Goal: Task Accomplishment & Management: Use online tool/utility

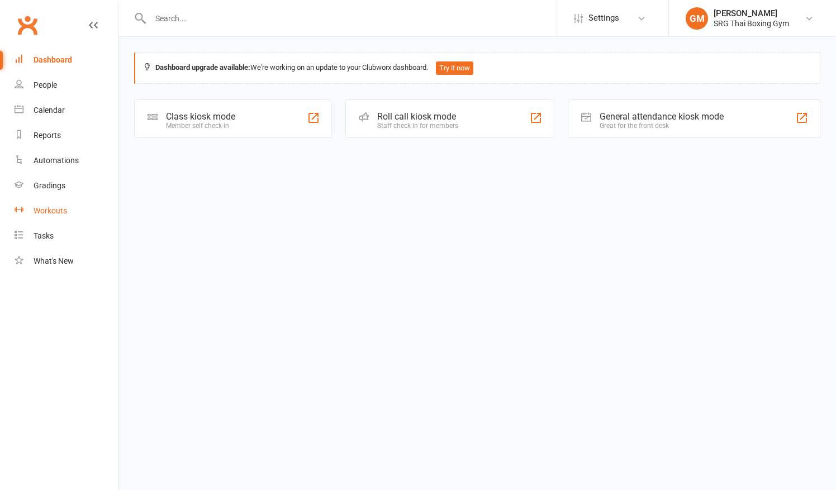
click at [44, 205] on link "Workouts" at bounding box center [66, 210] width 103 height 25
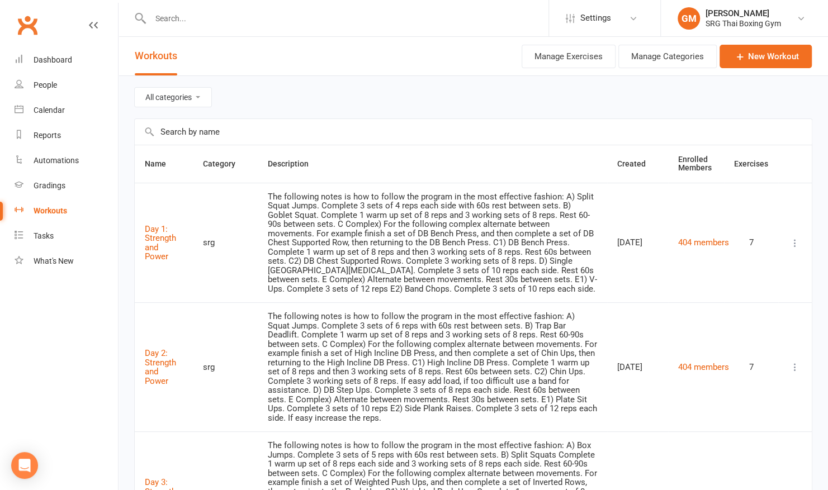
scroll to position [22, 0]
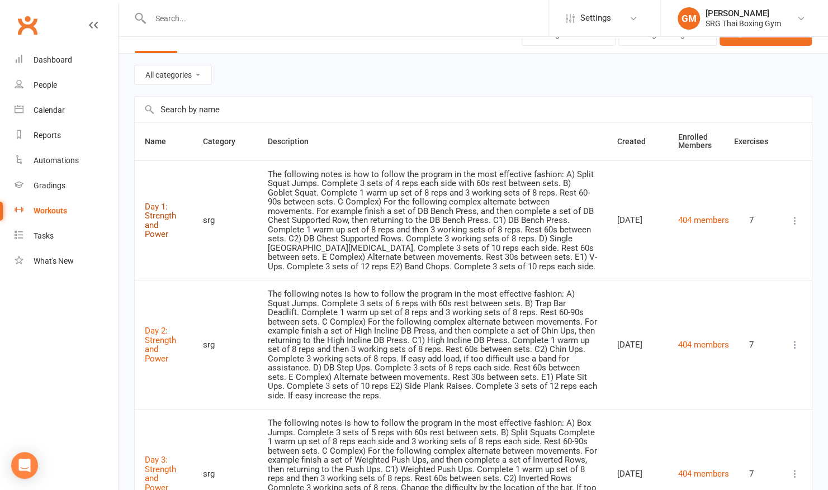
click at [154, 211] on link "Day 1: Strength and Power" at bounding box center [160, 221] width 31 height 38
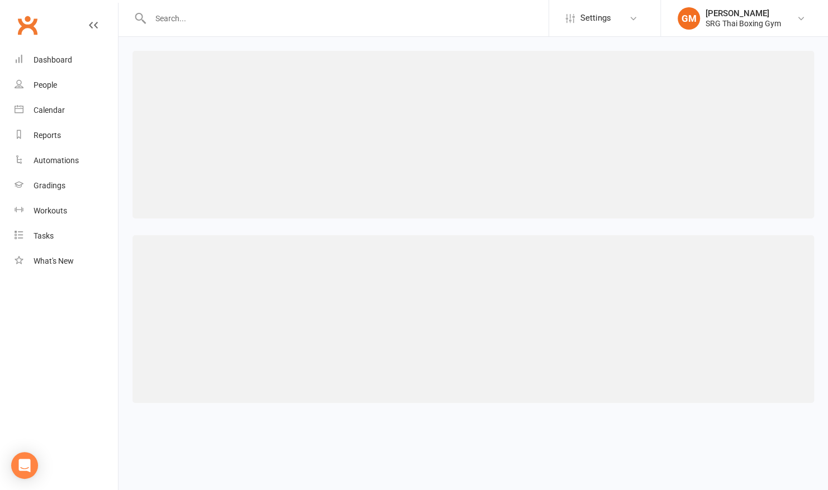
select select "256"
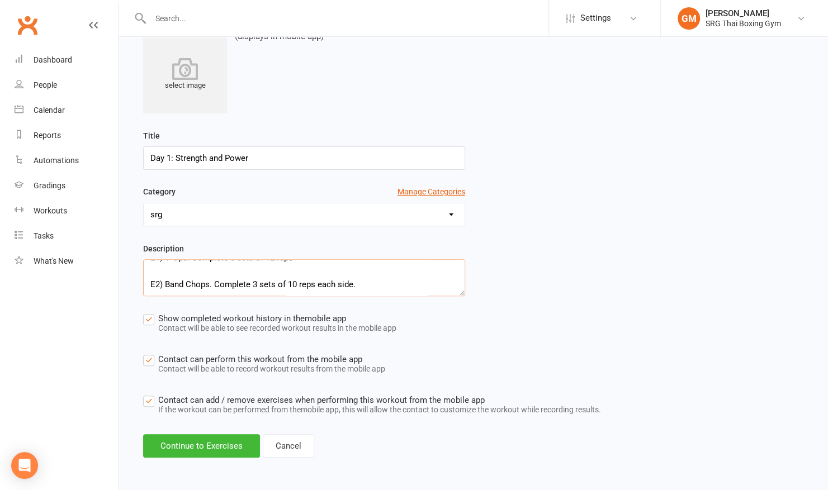
scroll to position [322, 0]
click at [91, 22] on icon at bounding box center [93, 25] width 9 height 9
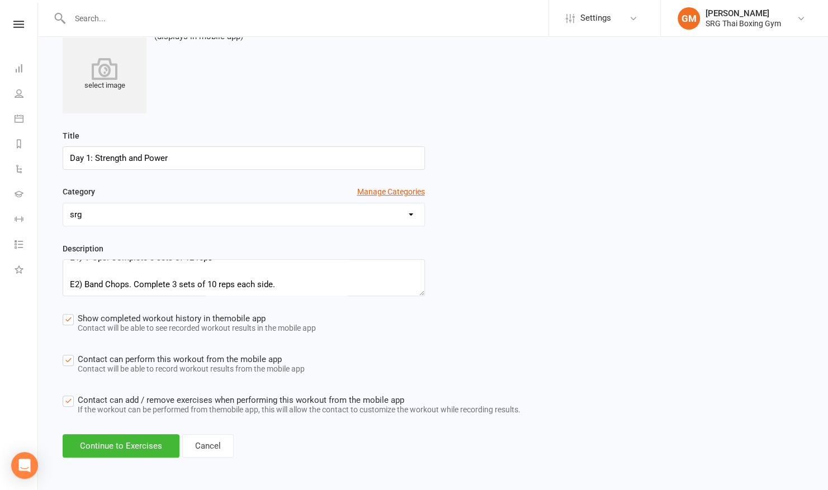
scroll to position [309, 0]
click at [135, 442] on button "Continue to Exercises" at bounding box center [121, 445] width 117 height 23
select select "Kilograms"
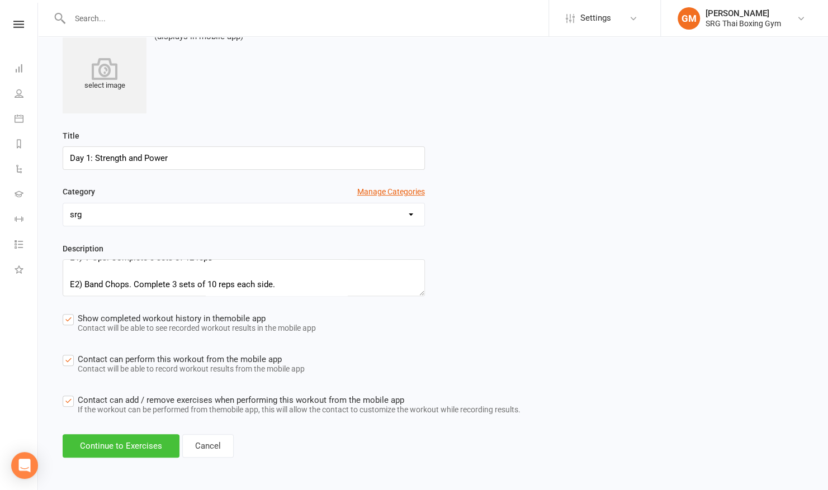
select select "Kilograms"
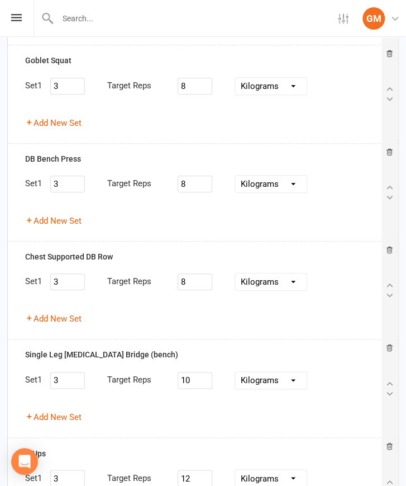
scroll to position [0, 0]
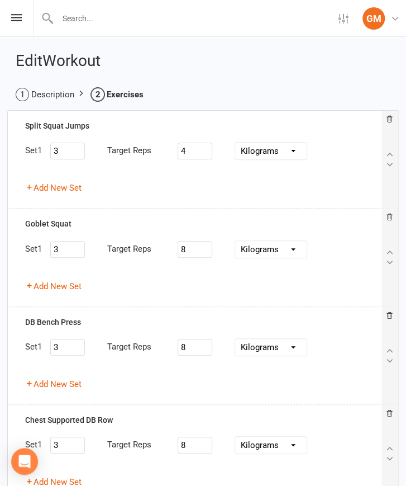
click at [49, 90] on li "Description" at bounding box center [45, 94] width 59 height 13
select select "256"
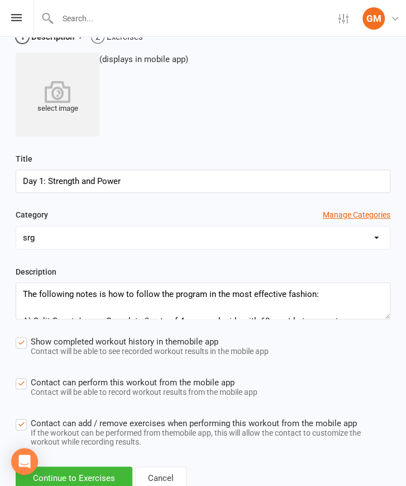
scroll to position [94, 0]
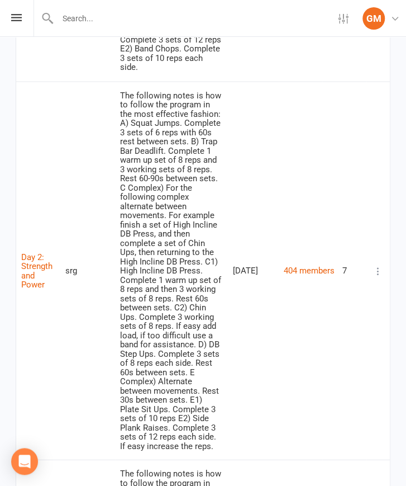
scroll to position [523, 0]
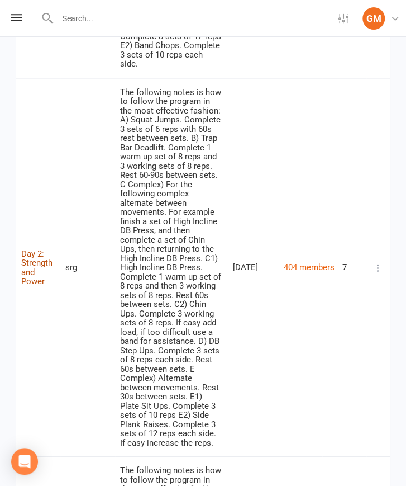
click at [27, 248] on link "Day 2: Strength and Power" at bounding box center [36, 267] width 31 height 38
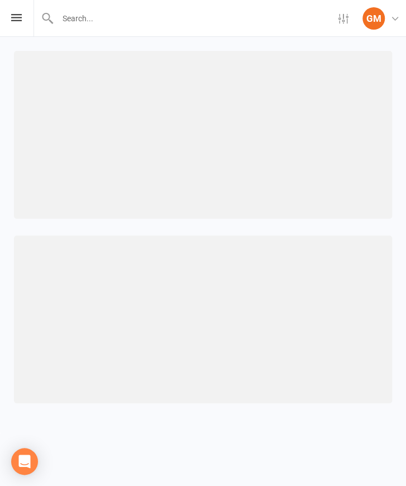
select select "256"
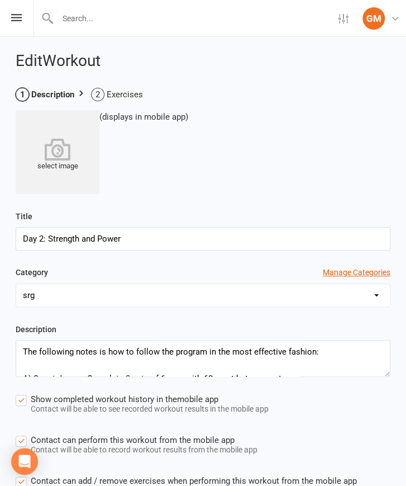
scroll to position [94, 0]
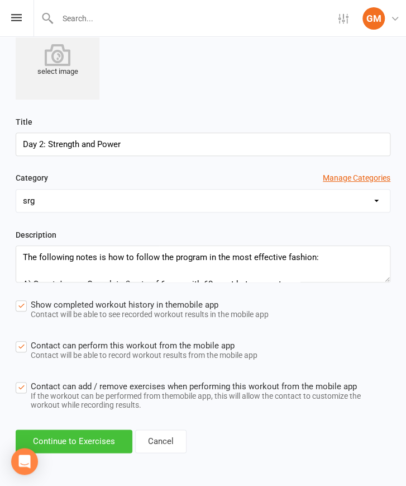
click at [95, 439] on button "Continue to Exercises" at bounding box center [74, 440] width 117 height 23
select select "Kilograms"
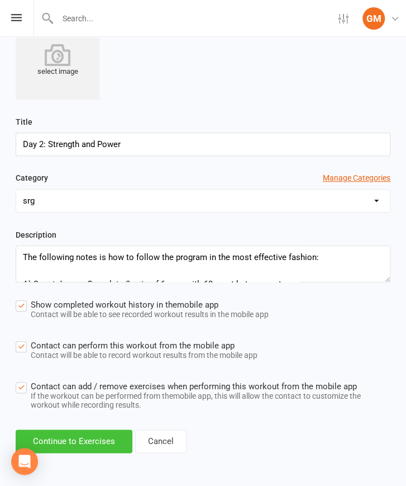
select select "Kilograms"
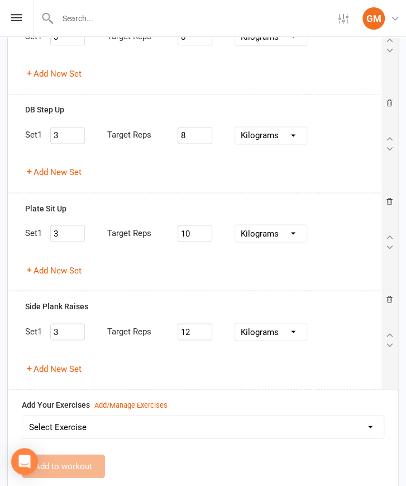
scroll to position [419, 0]
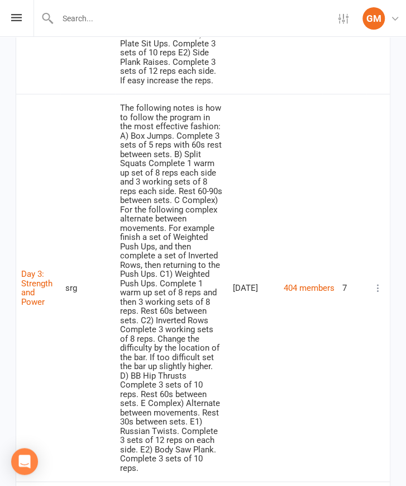
scroll to position [899, 0]
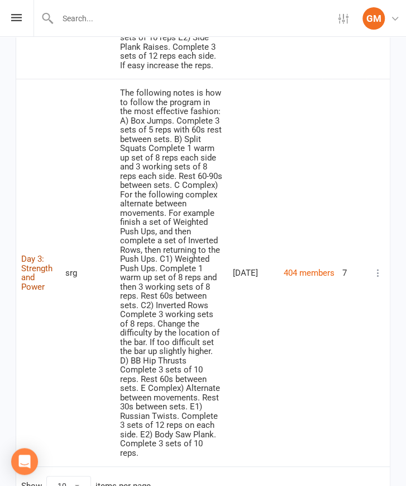
click at [36, 254] on link "Day 3: Strength and Power" at bounding box center [36, 273] width 31 height 38
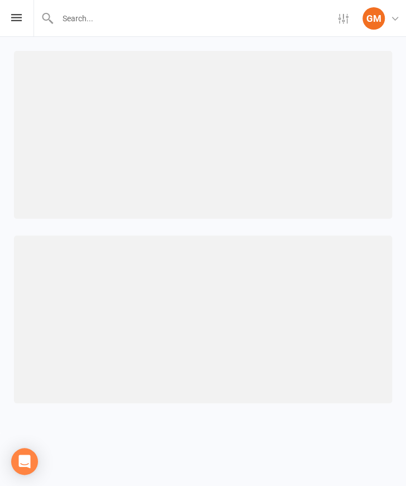
select select "256"
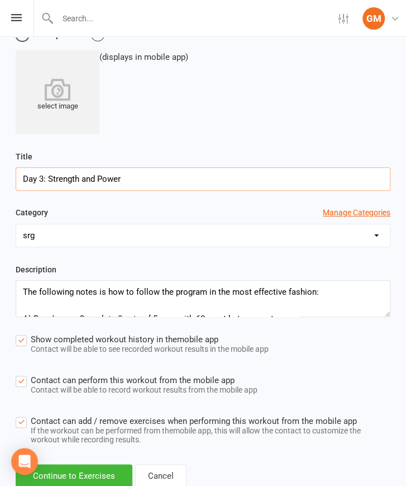
scroll to position [94, 0]
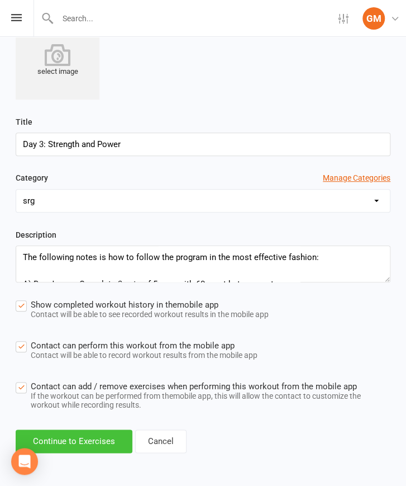
click at [78, 442] on button "Continue to Exercises" at bounding box center [74, 440] width 117 height 23
select select "Kilograms"
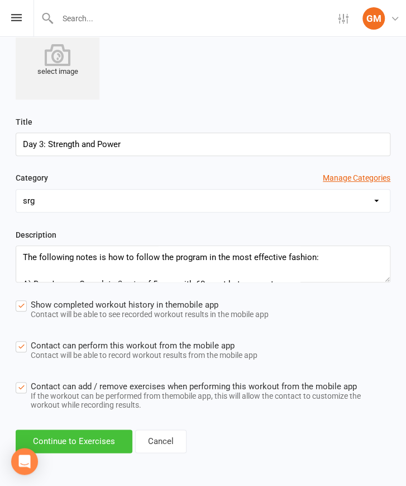
select select "Kilograms"
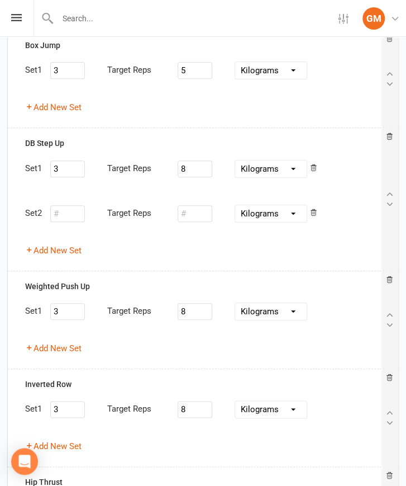
scroll to position [0, 0]
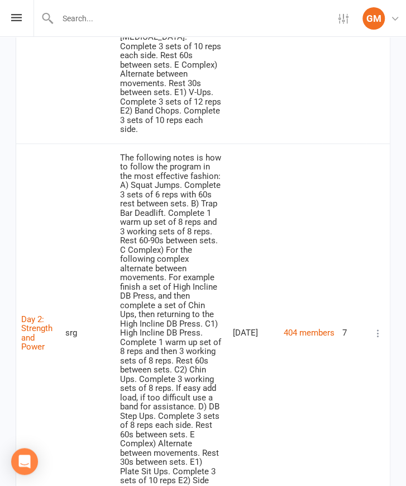
scroll to position [517, 0]
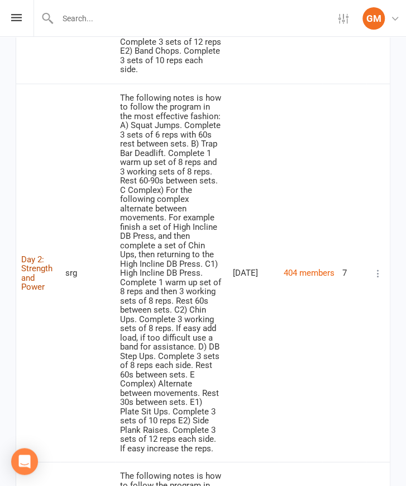
click at [30, 254] on link "Day 2: Strength and Power" at bounding box center [36, 273] width 31 height 38
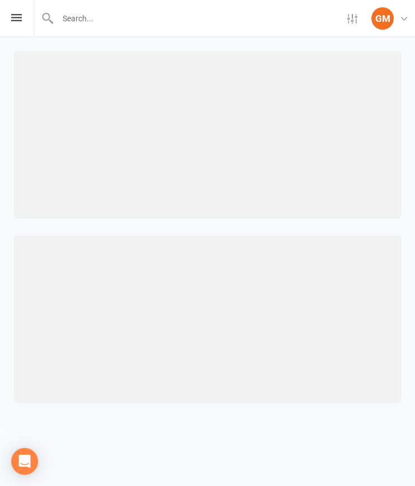
select select "256"
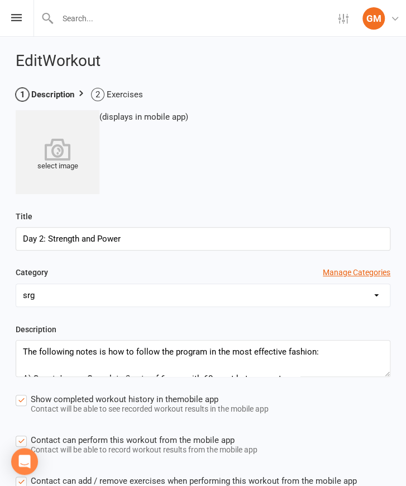
click at [405, 119] on div "Edit Workout Description Exercises select image (displays in mobile app) Title …" at bounding box center [203, 301] width 406 height 528
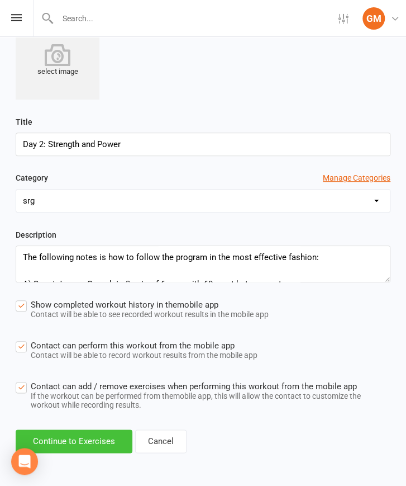
click at [86, 434] on button "Continue to Exercises" at bounding box center [74, 440] width 117 height 23
select select "Kilograms"
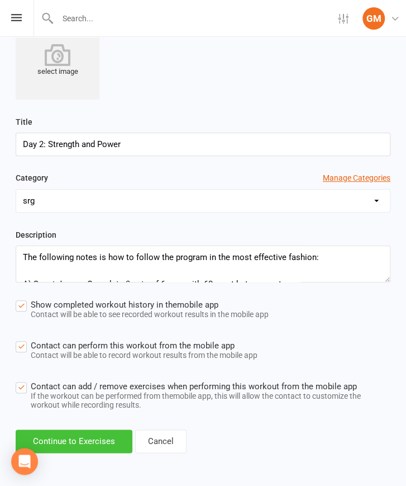
select select "Kilograms"
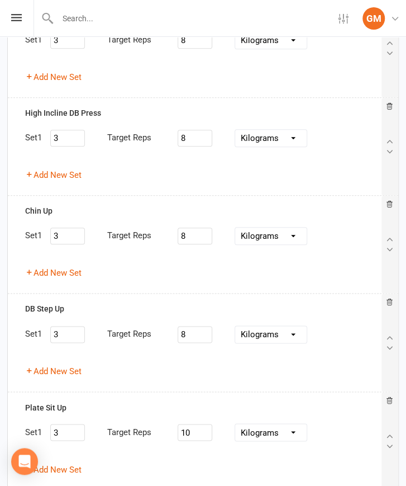
scroll to position [0, 0]
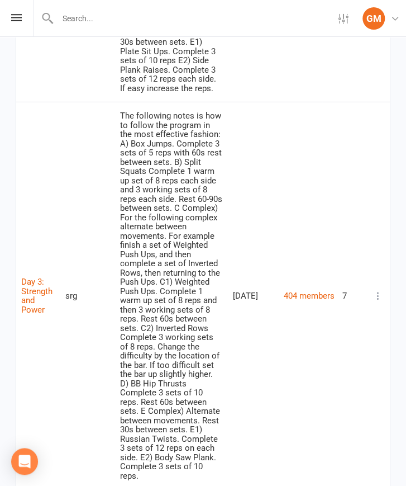
scroll to position [899, 0]
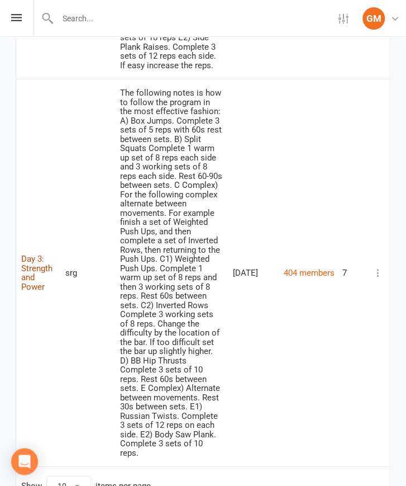
click at [27, 254] on link "Day 3: Strength and Power" at bounding box center [36, 273] width 31 height 38
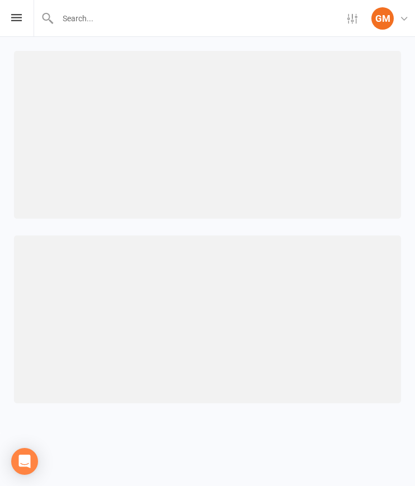
select select "256"
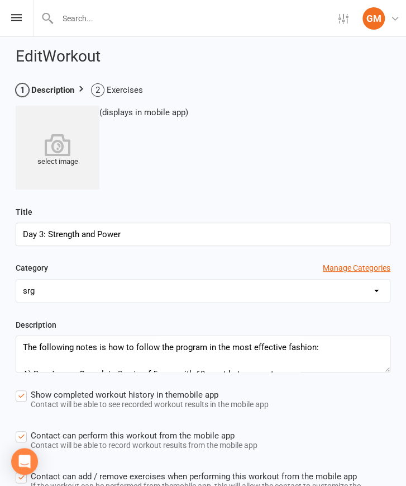
scroll to position [94, 0]
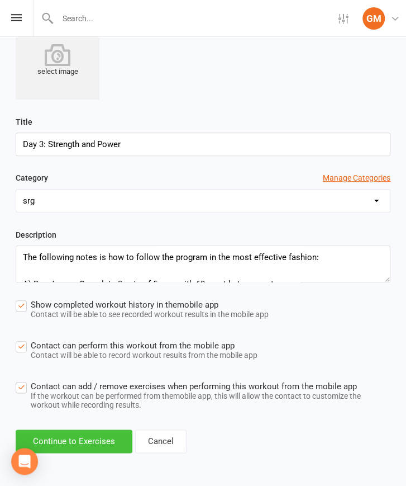
click at [83, 438] on button "Continue to Exercises" at bounding box center [74, 440] width 117 height 23
select select "Kilograms"
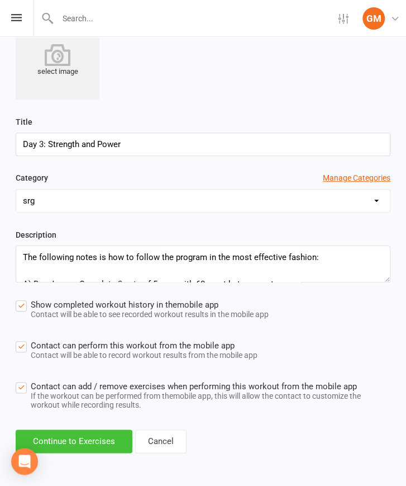
select select "Kilograms"
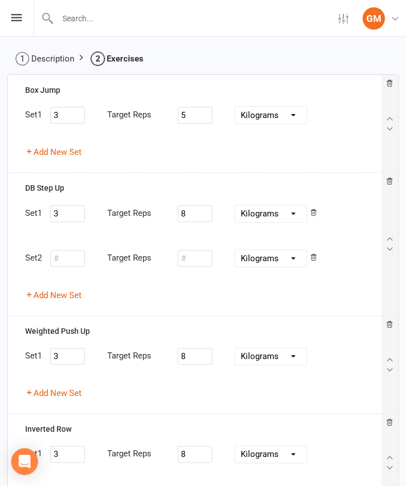
scroll to position [0, 0]
